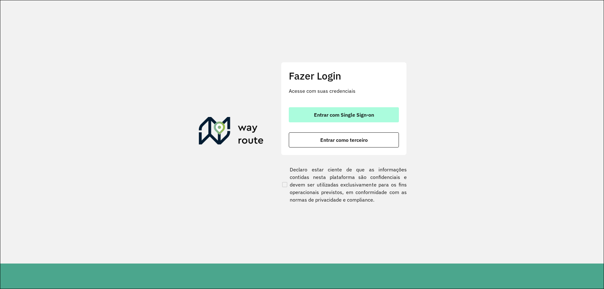
click at [352, 115] on span "Entrar com Single Sign-on" at bounding box center [344, 114] width 60 height 5
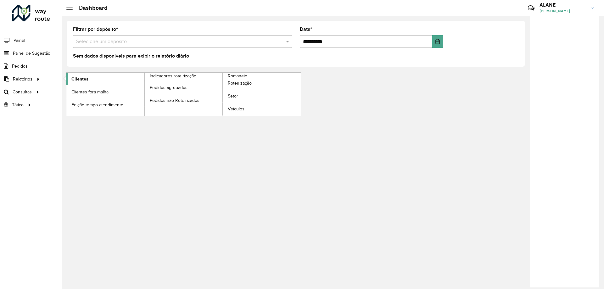
click at [80, 76] on span "Clientes" at bounding box center [79, 79] width 17 height 7
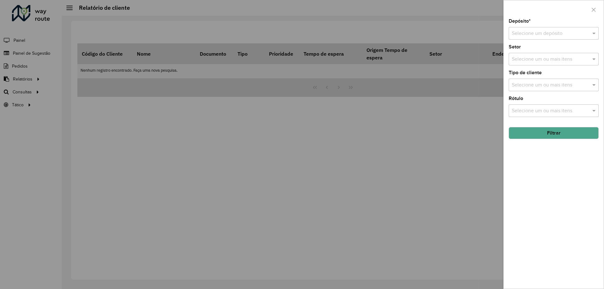
click at [527, 34] on input "text" at bounding box center [547, 34] width 71 height 8
click at [524, 63] on span "CDD Olinda" at bounding box center [524, 61] width 26 height 5
click at [546, 136] on button "Filtrar" at bounding box center [554, 133] width 90 height 12
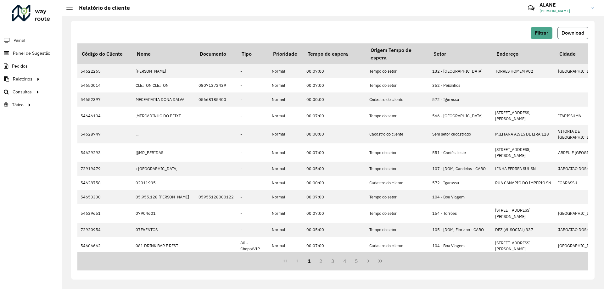
click at [577, 30] on span "Download" at bounding box center [572, 32] width 23 height 5
